Goal: Information Seeking & Learning: Learn about a topic

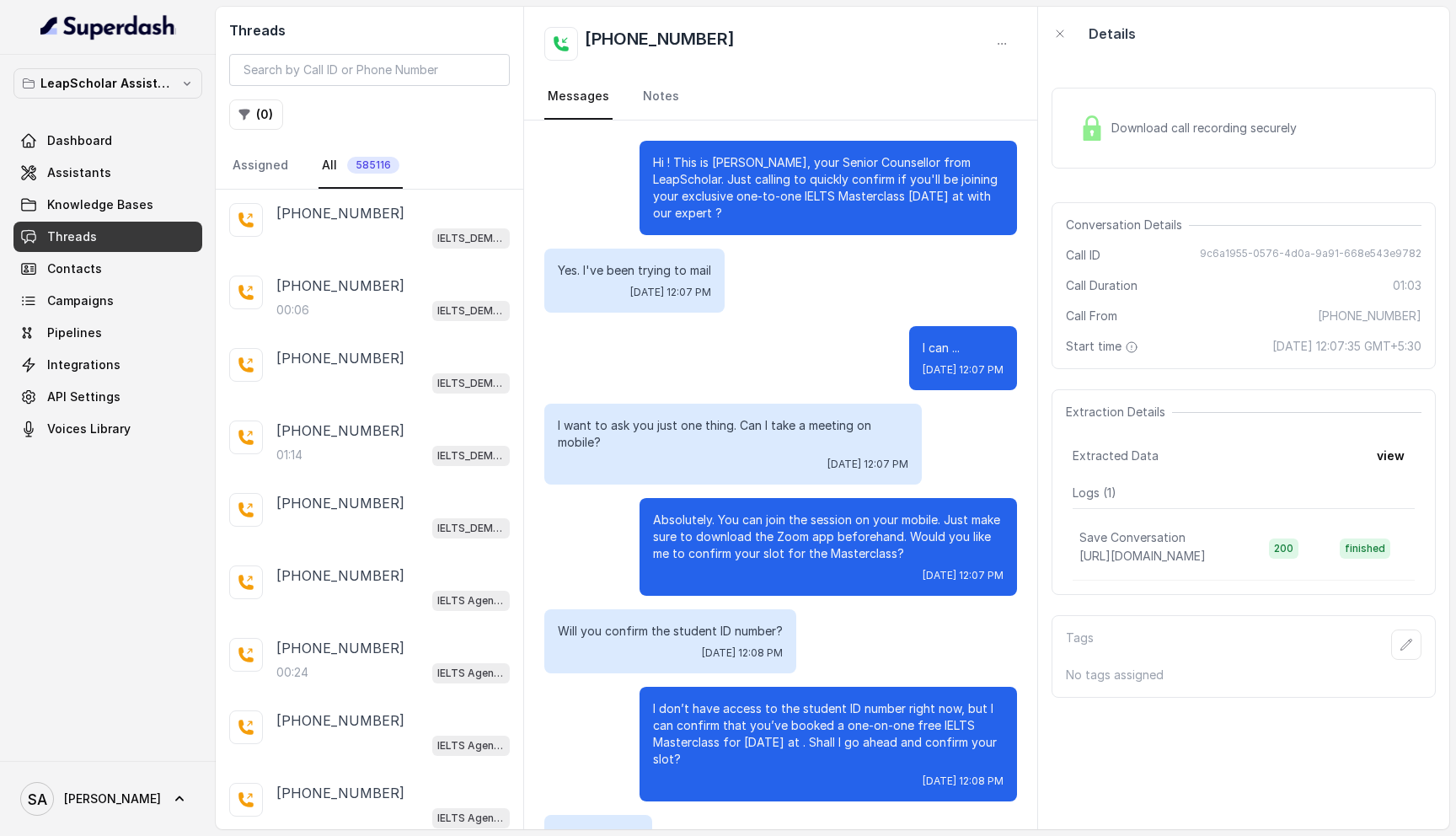
scroll to position [689, 0]
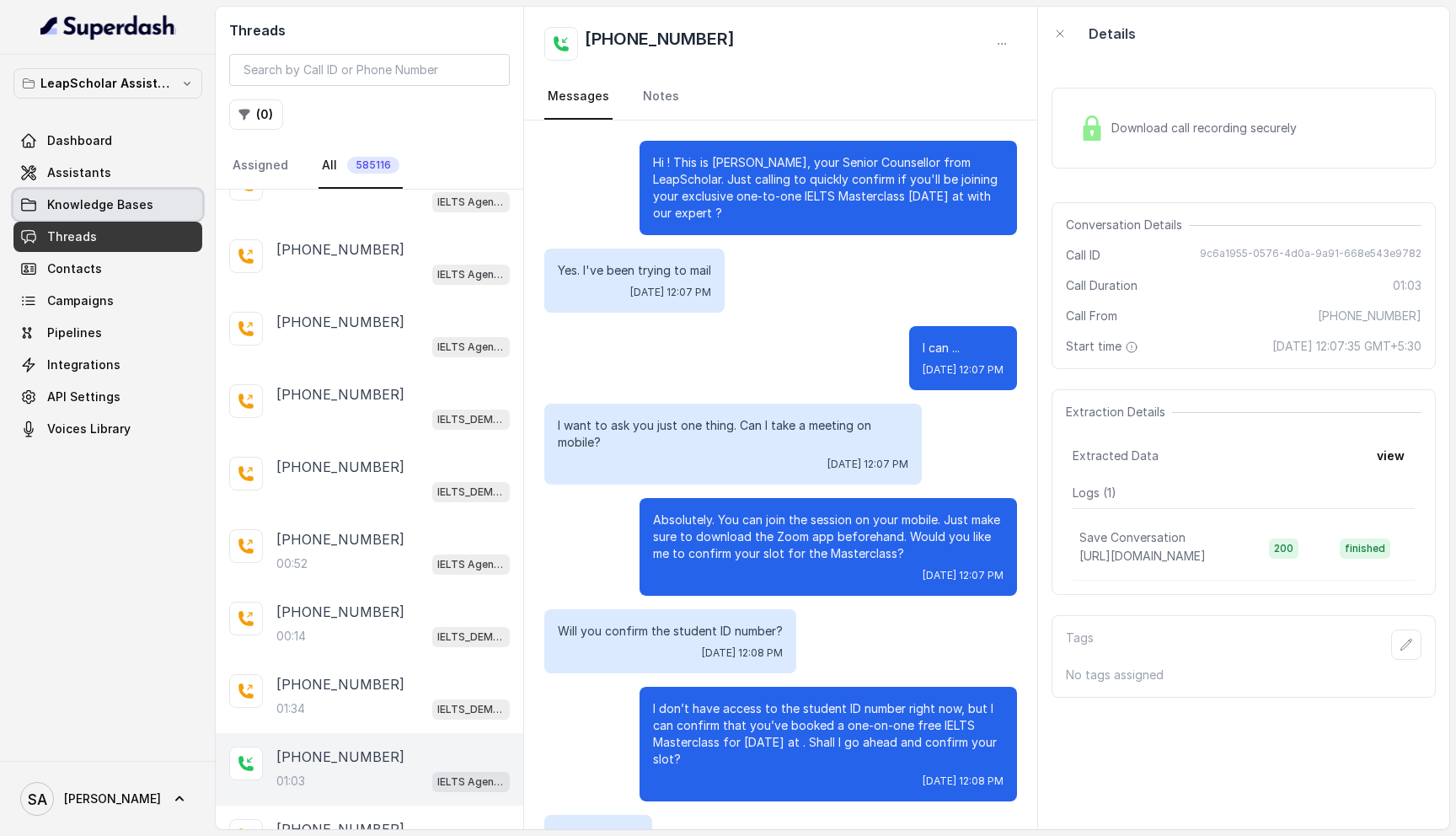
click at [109, 206] on span "Knowledge Bases" at bounding box center [100, 205] width 106 height 17
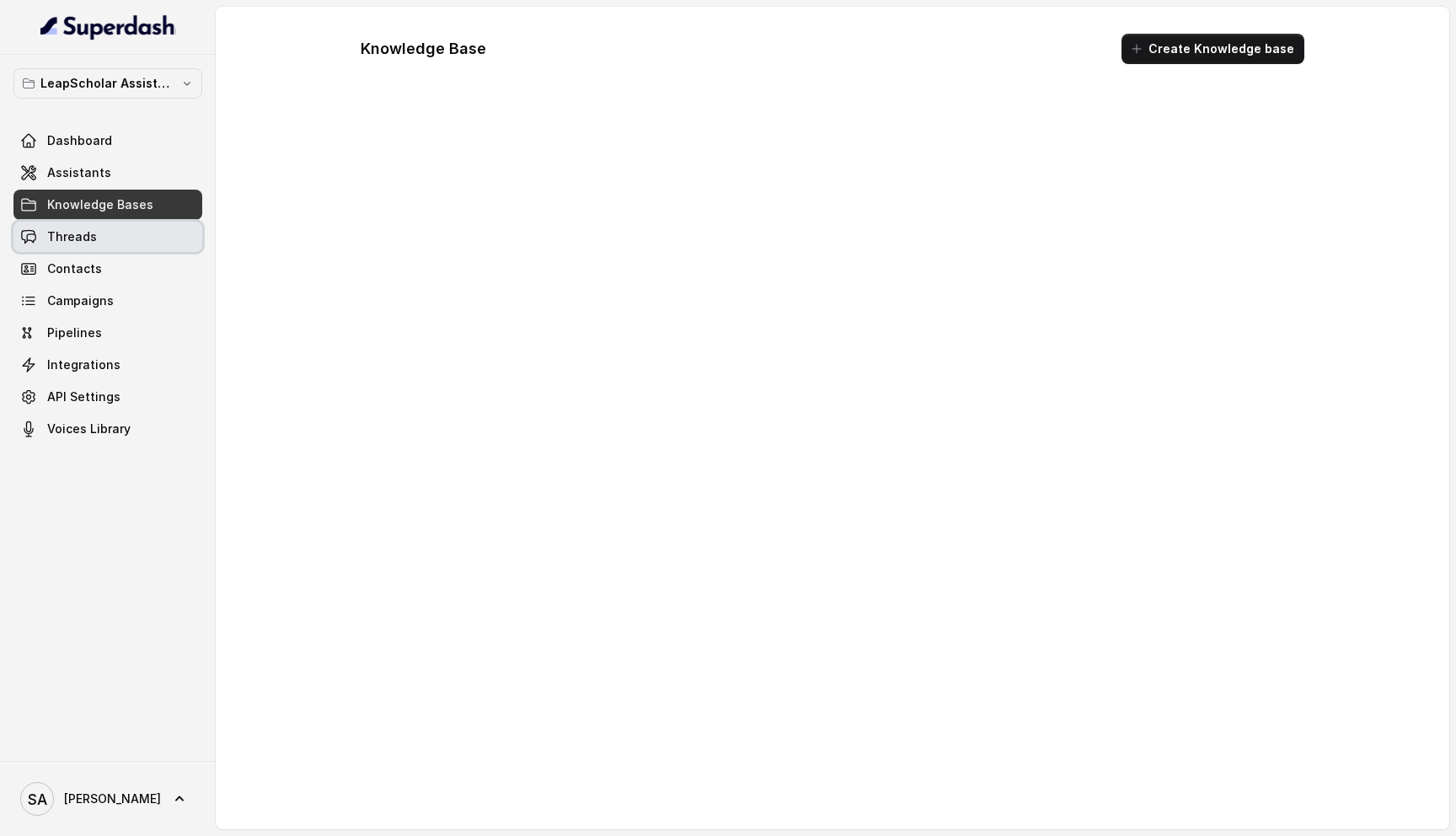
click at [98, 235] on link "Threads" at bounding box center [107, 237] width 189 height 30
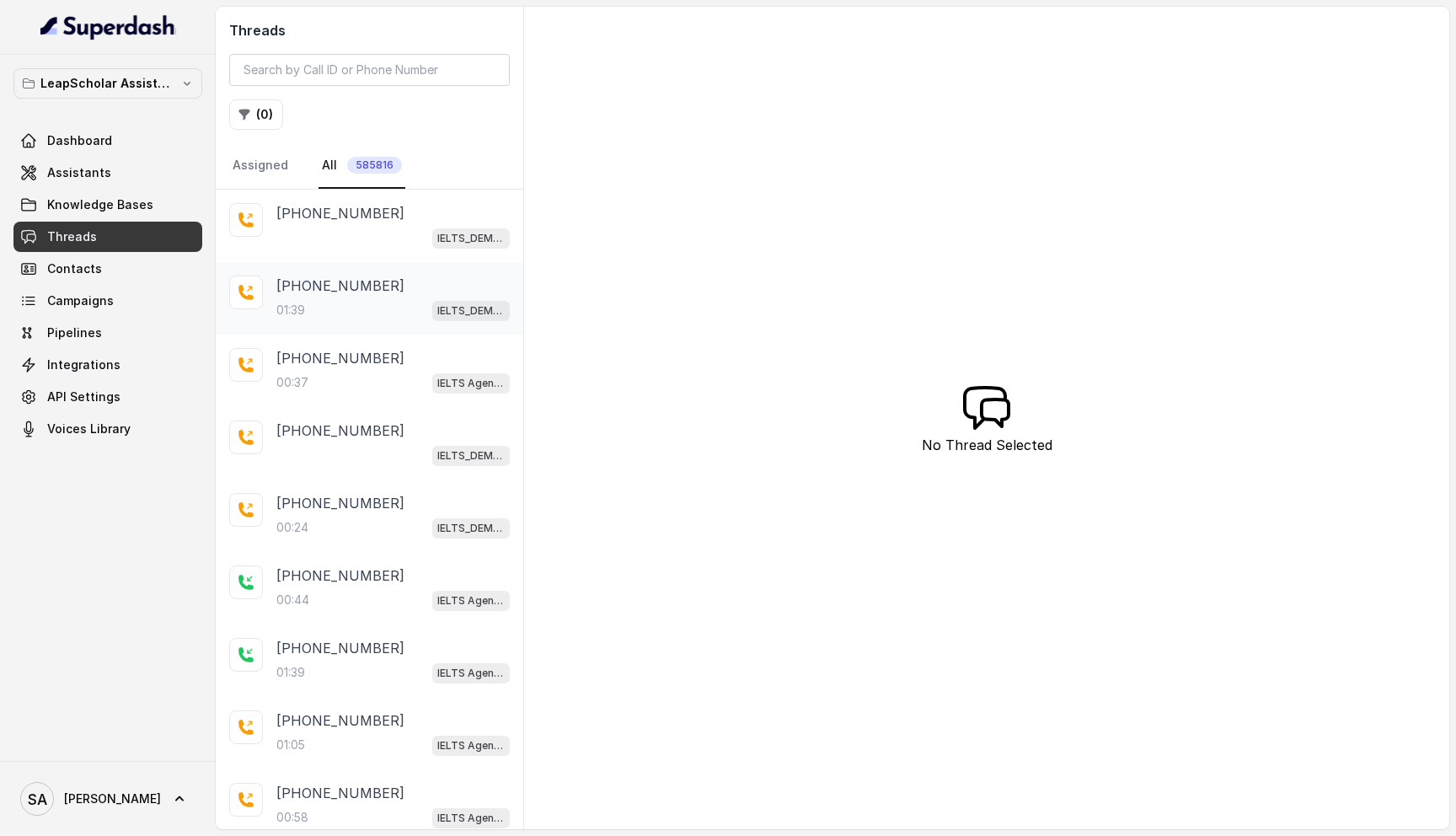
click at [379, 320] on div "01:39 IELTS_DEMO_gk (agent 1)" at bounding box center [393, 310] width 233 height 22
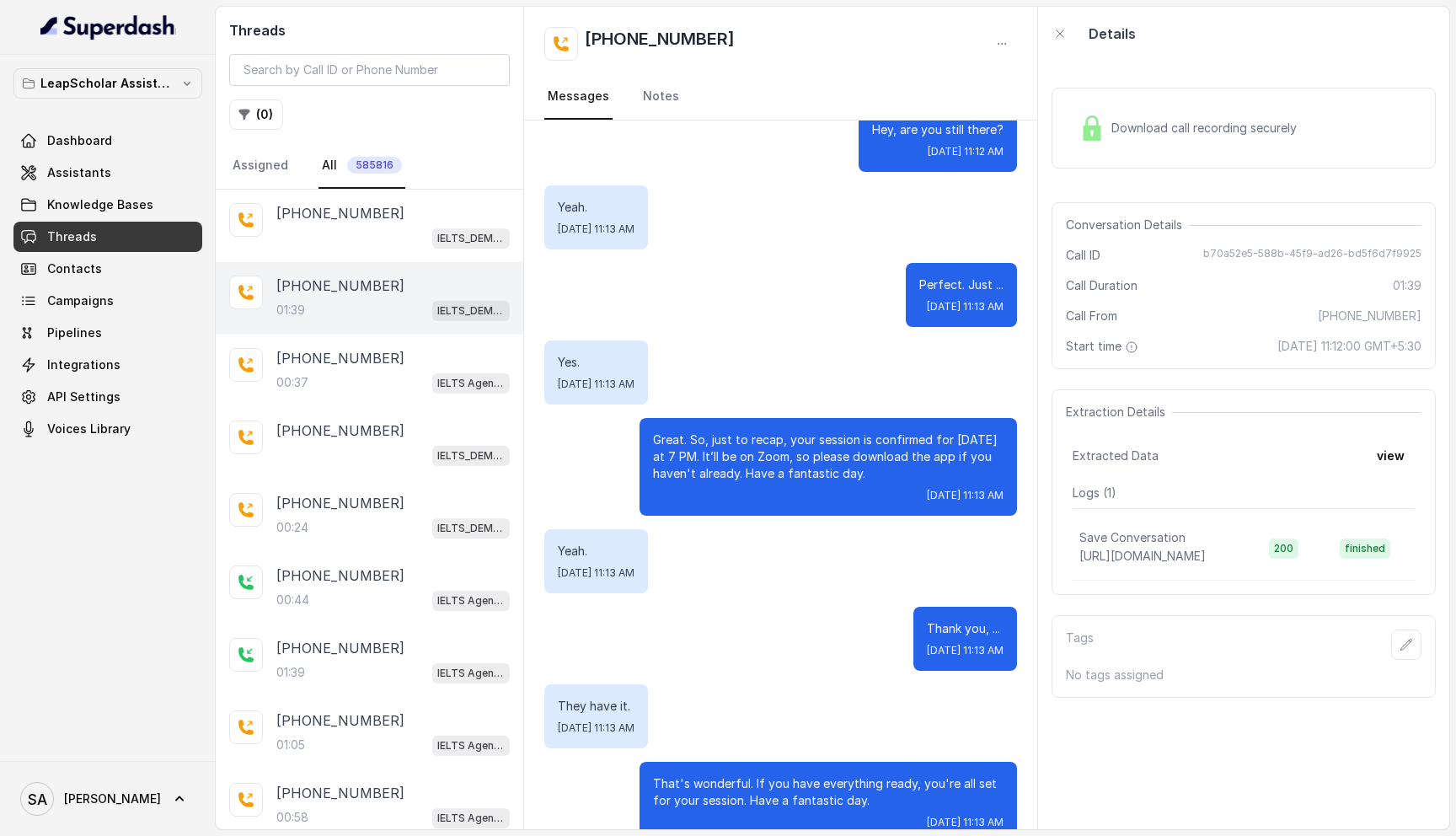
scroll to position [1166, 0]
